Goal: Information Seeking & Learning: Find specific fact

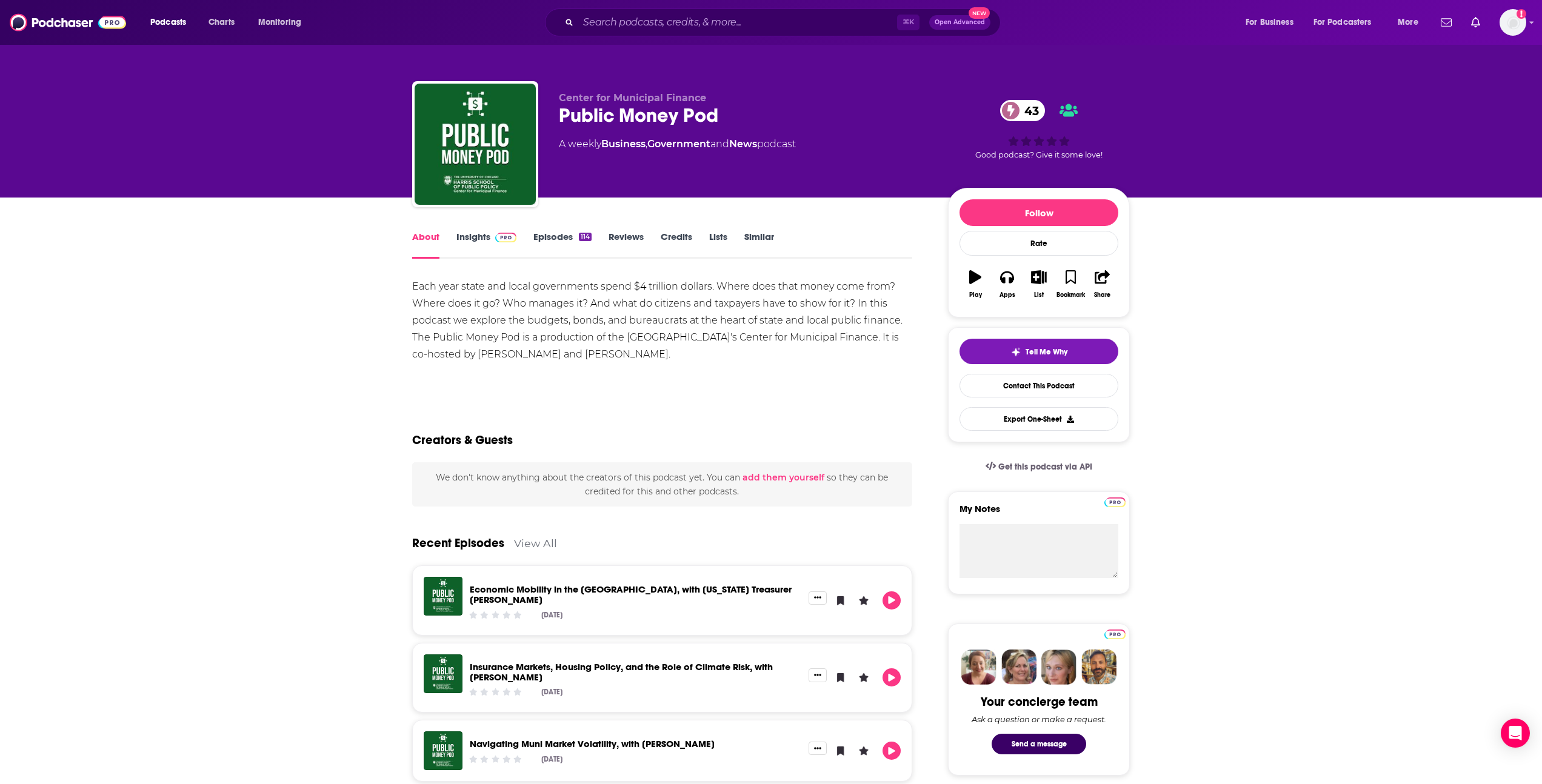
click at [469, 235] on link "Insights" at bounding box center [486, 245] width 60 height 28
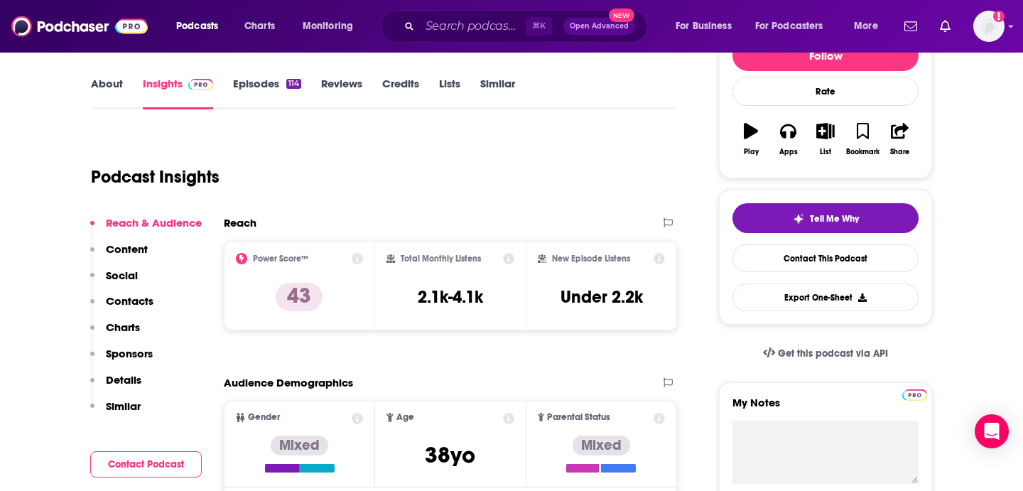
scroll to position [236, 0]
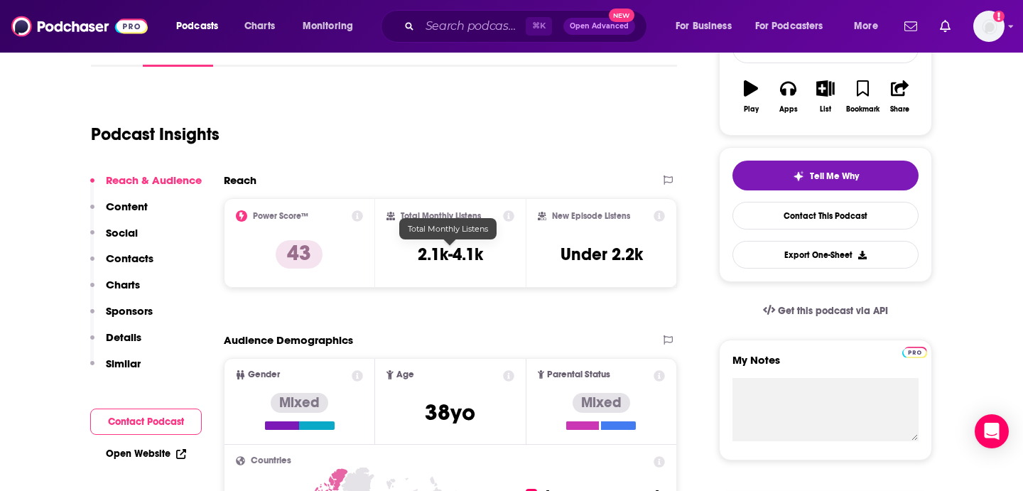
click at [450, 253] on h3 "2.1k-4.1k" at bounding box center [450, 254] width 65 height 21
copy div "2.1k-4.1k"
